Goal: Find contact information: Find contact information

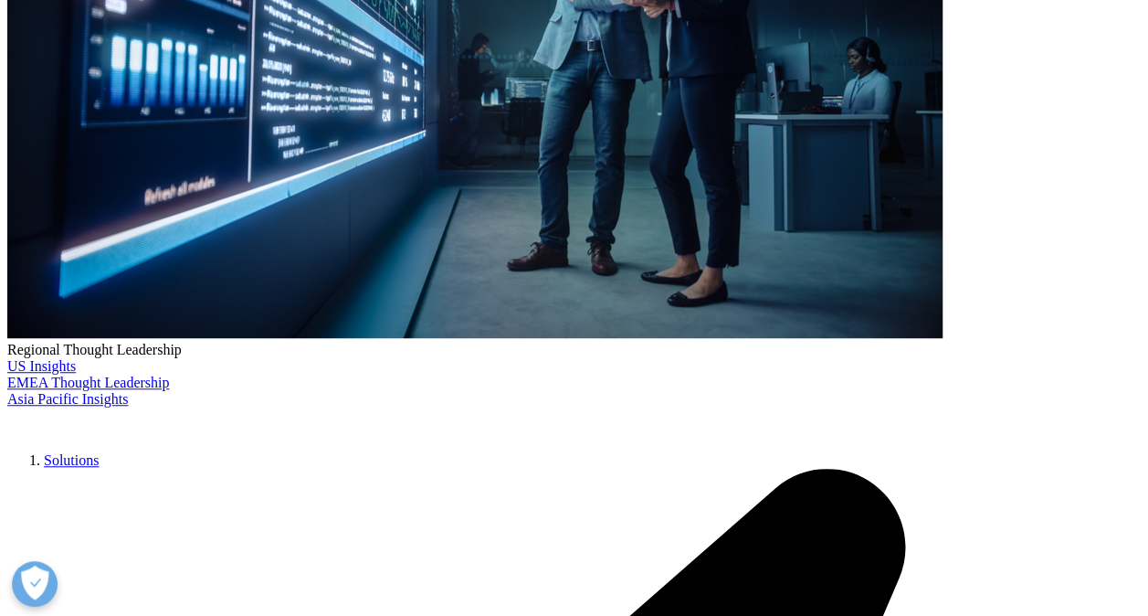
scroll to position [466, 0]
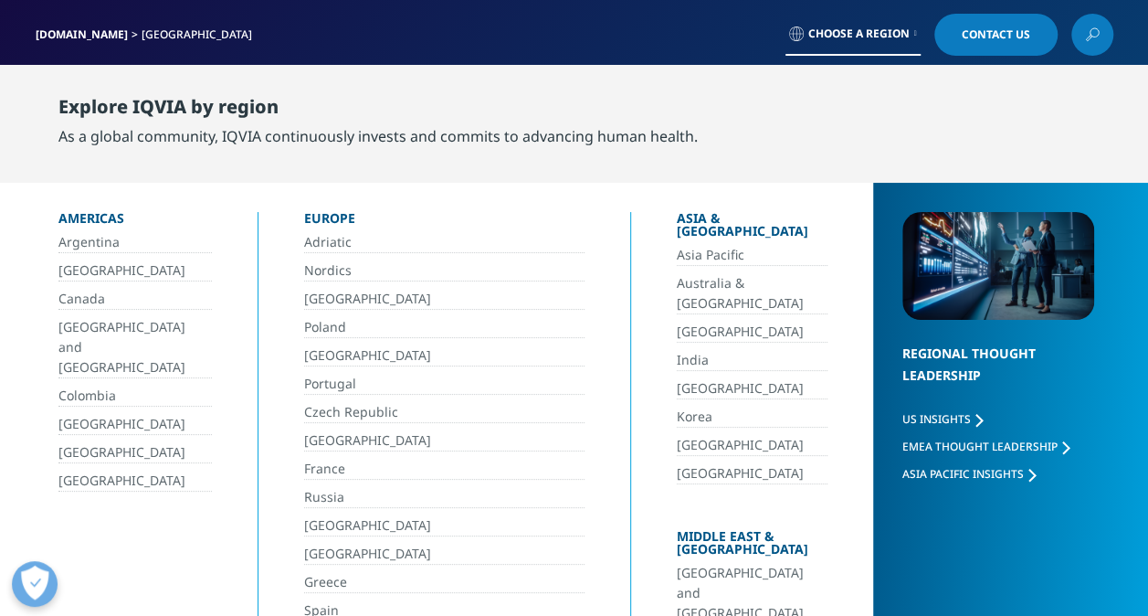
click at [91, 470] on link "[GEOGRAPHIC_DATA]" at bounding box center [134, 480] width 153 height 21
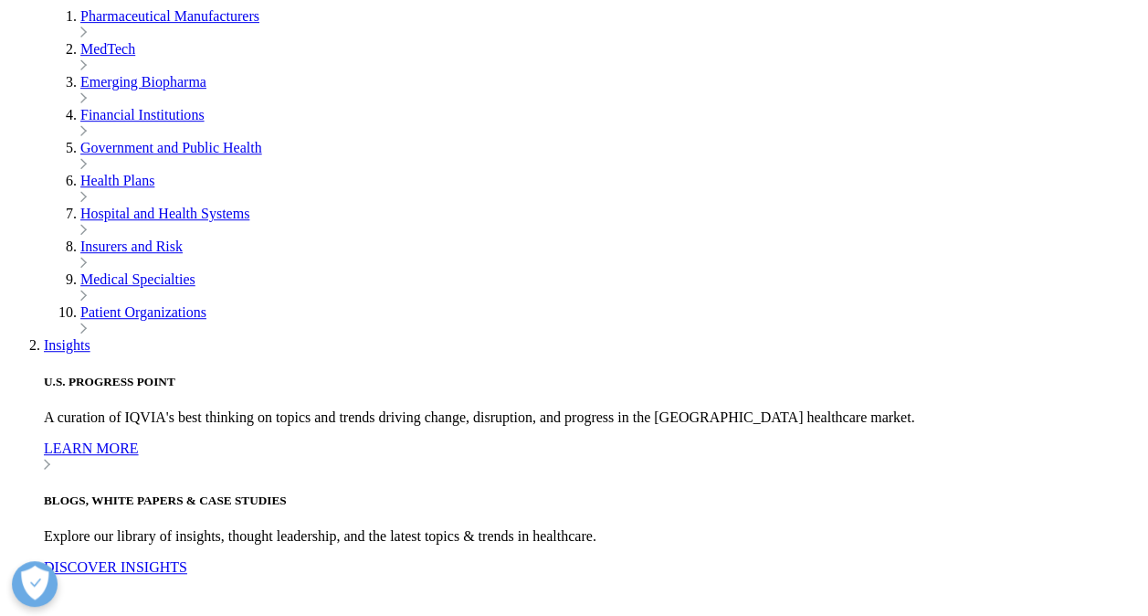
scroll to position [4285, 0]
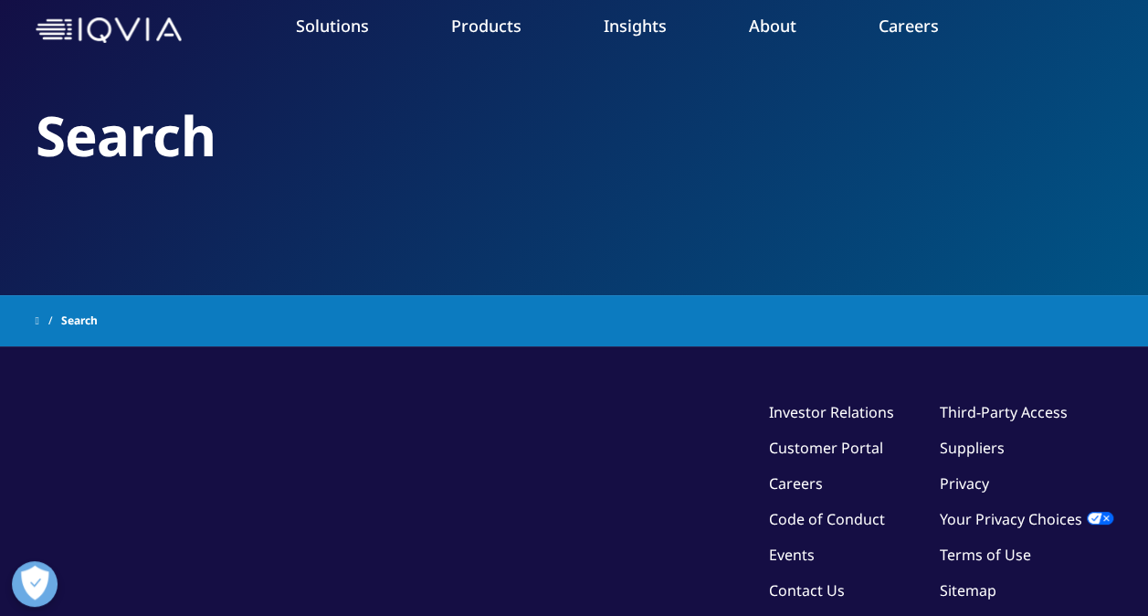
type input "corporate headquarters address"
